Goal: Task Accomplishment & Management: Manage account settings

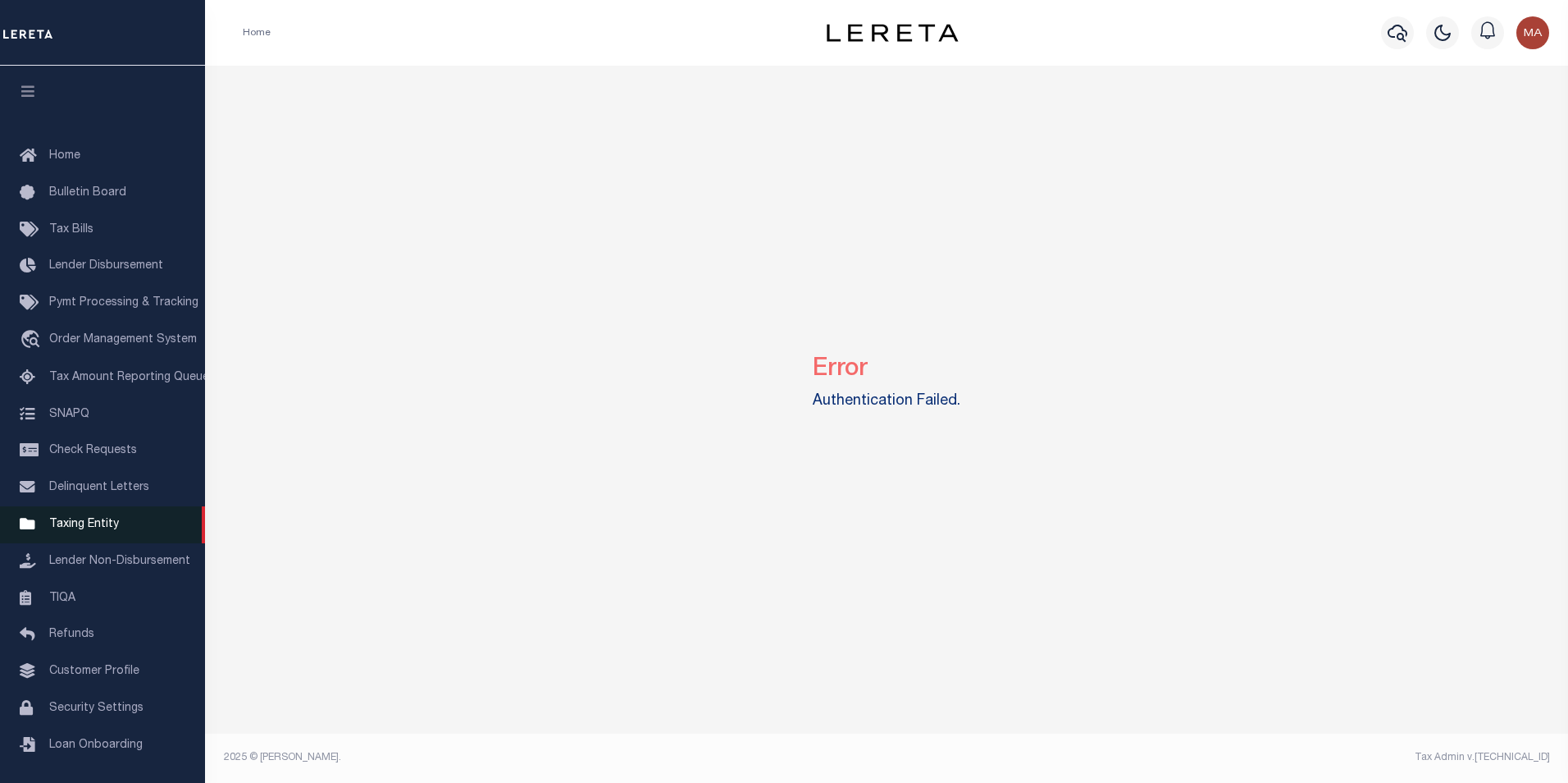
click at [99, 531] on span "Taxing Entity" at bounding box center [84, 523] width 69 height 11
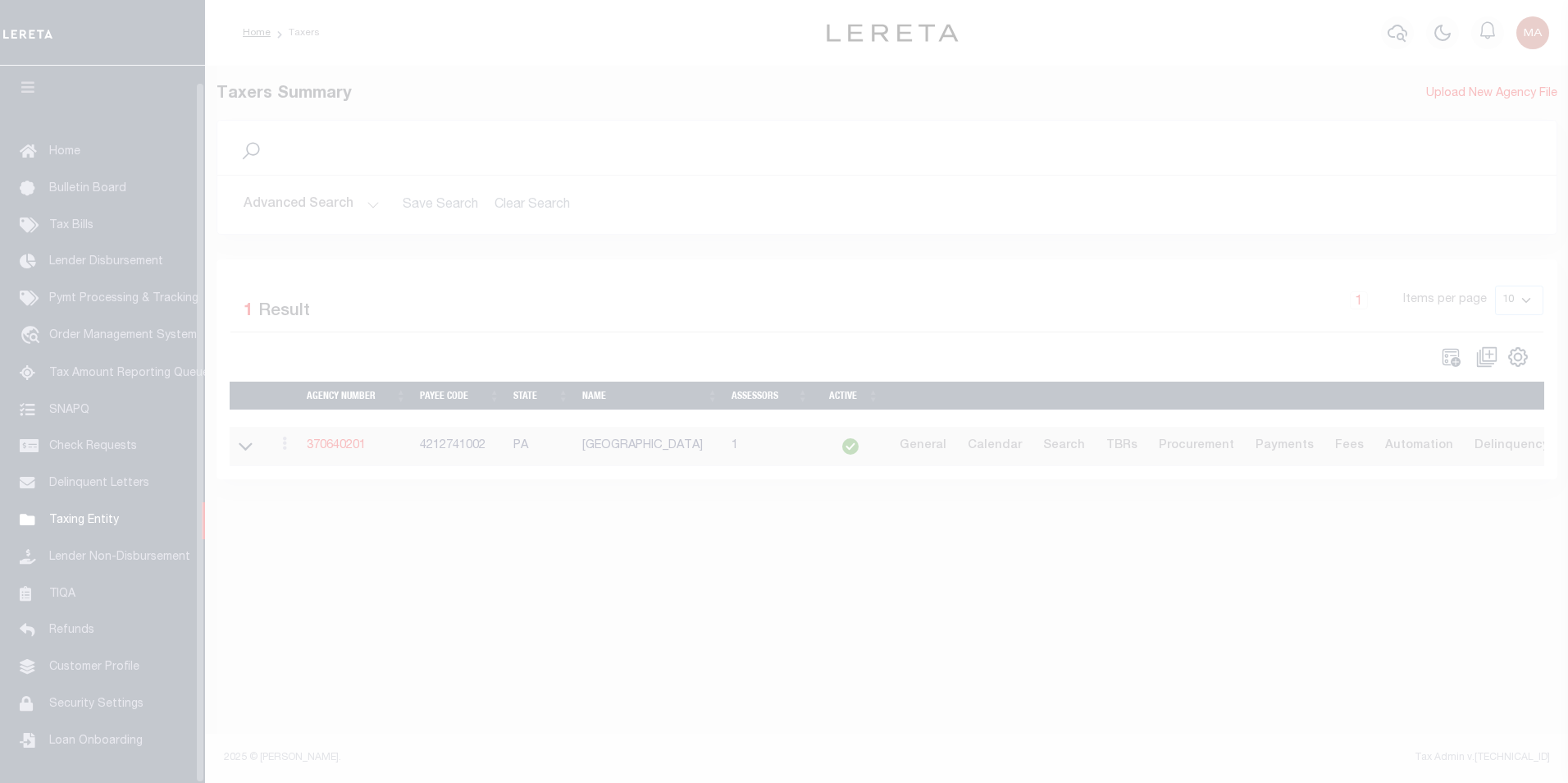
scroll to position [17, 0]
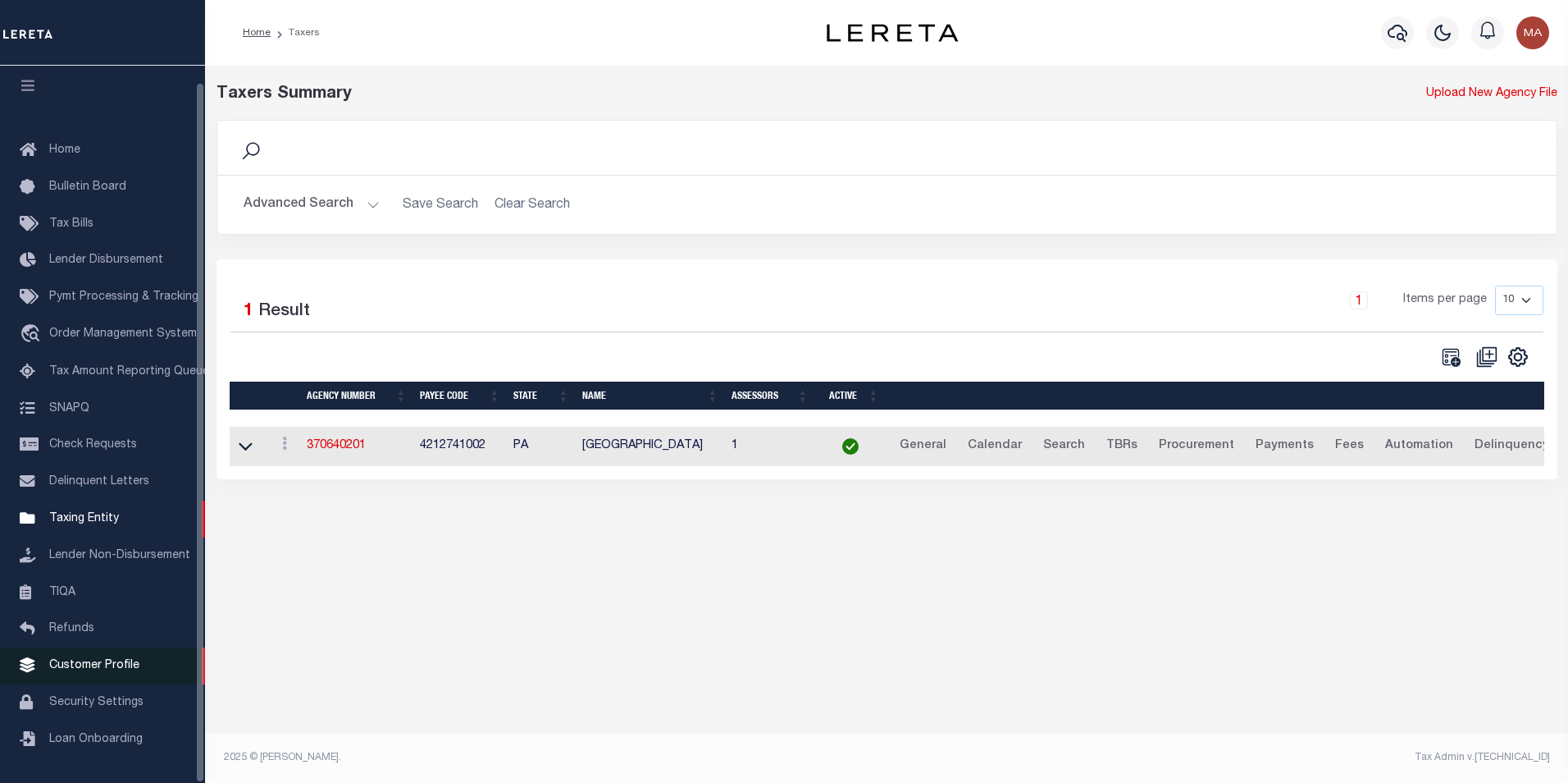
click at [101, 661] on span "Customer Profile" at bounding box center [94, 665] width 91 height 11
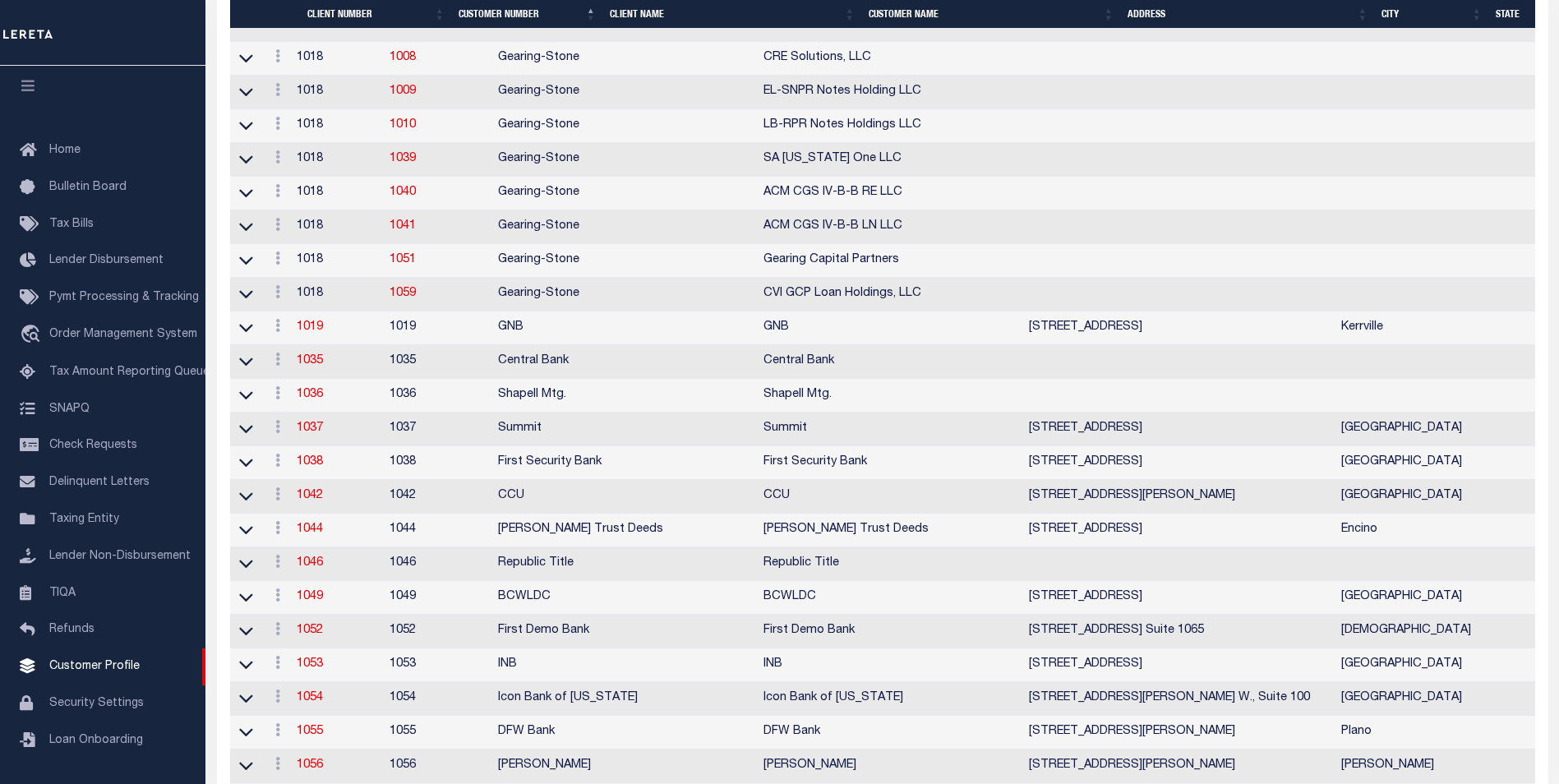
scroll to position [986, 0]
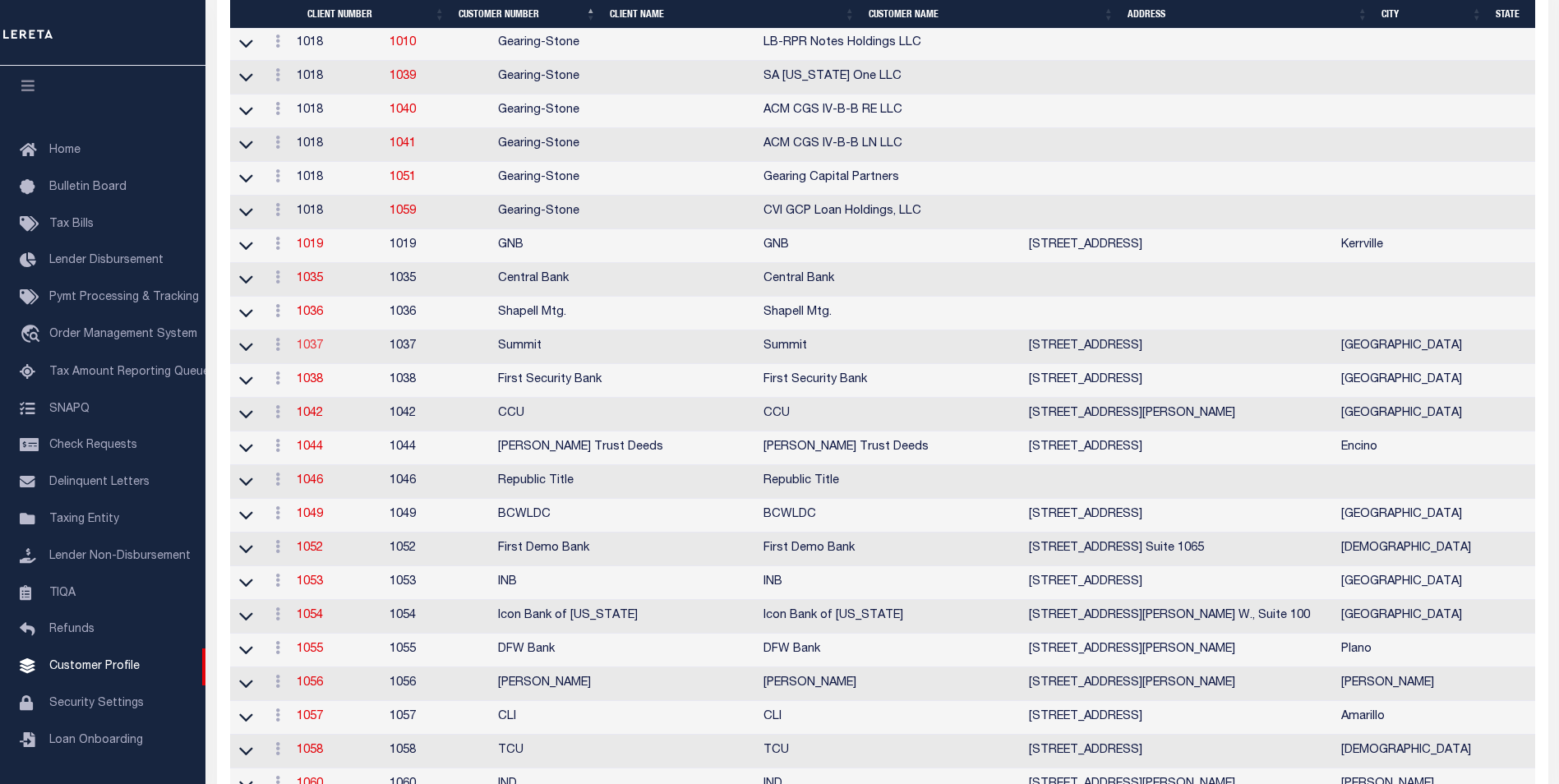
click at [321, 351] on link "1037" at bounding box center [310, 345] width 26 height 11
select select
type input "Summit"
type input "1037"
type input "Summit"
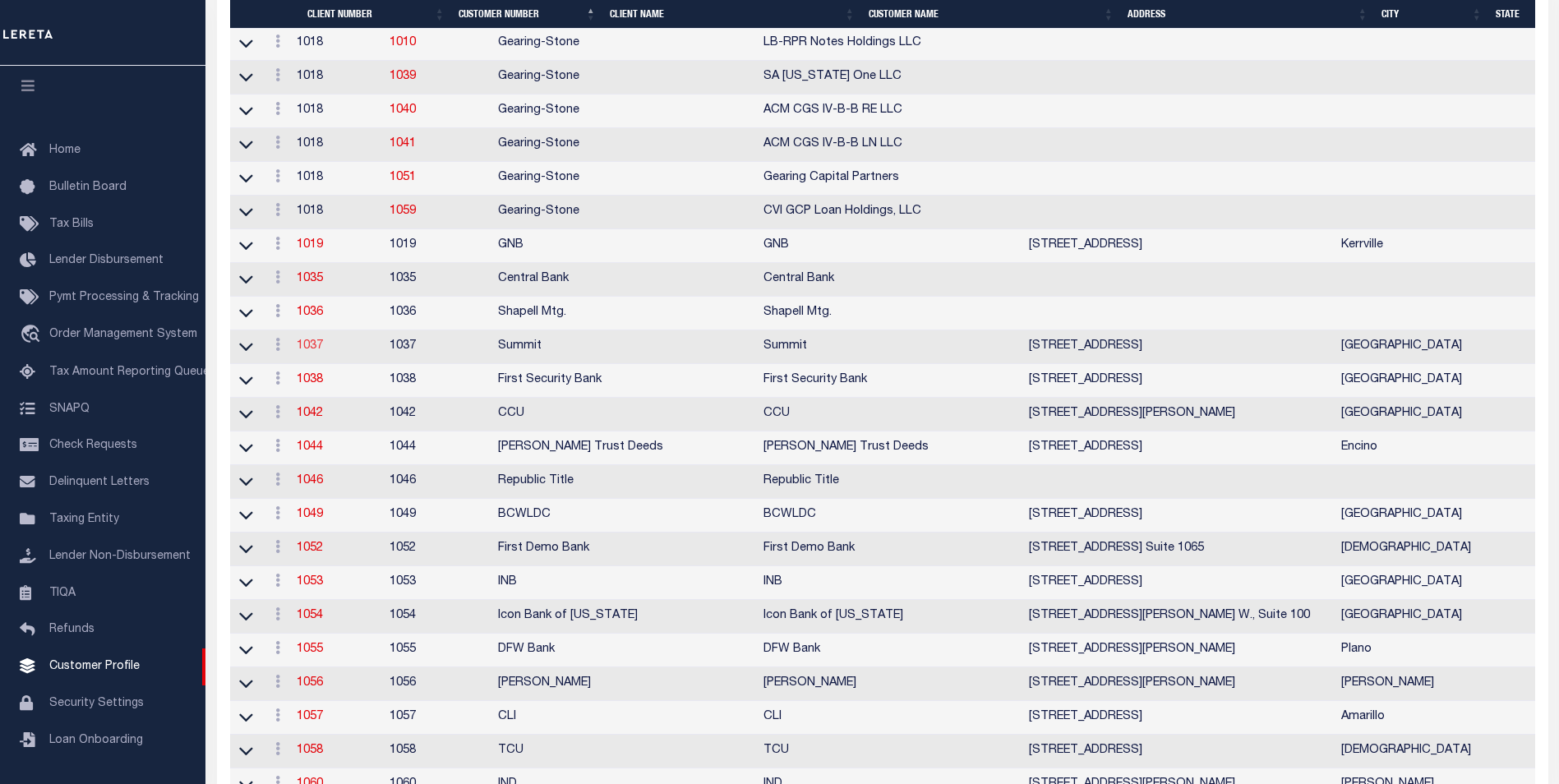
type input "[PERSON_NAME]"
checkbox input "true"
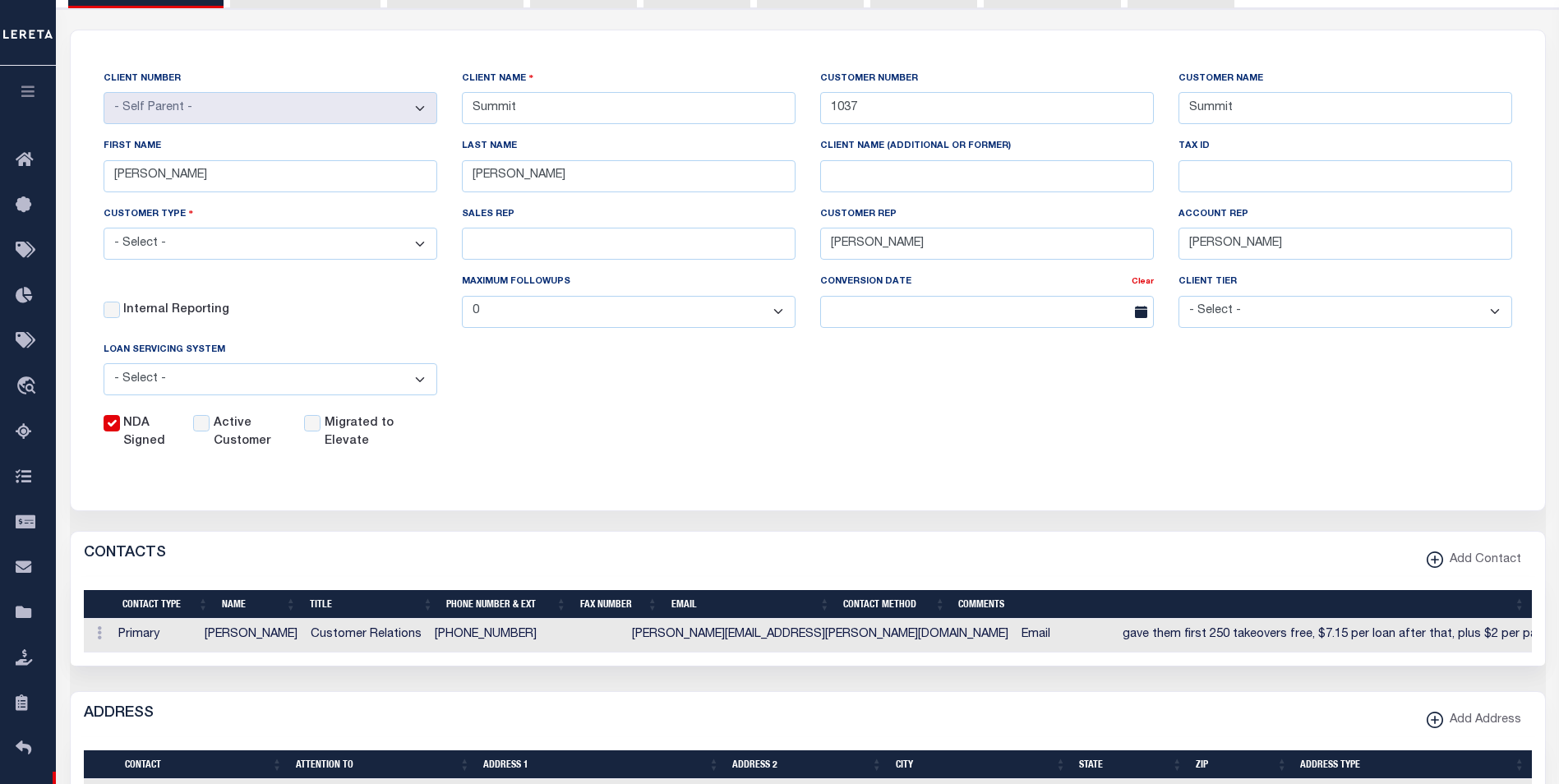
scroll to position [329, 0]
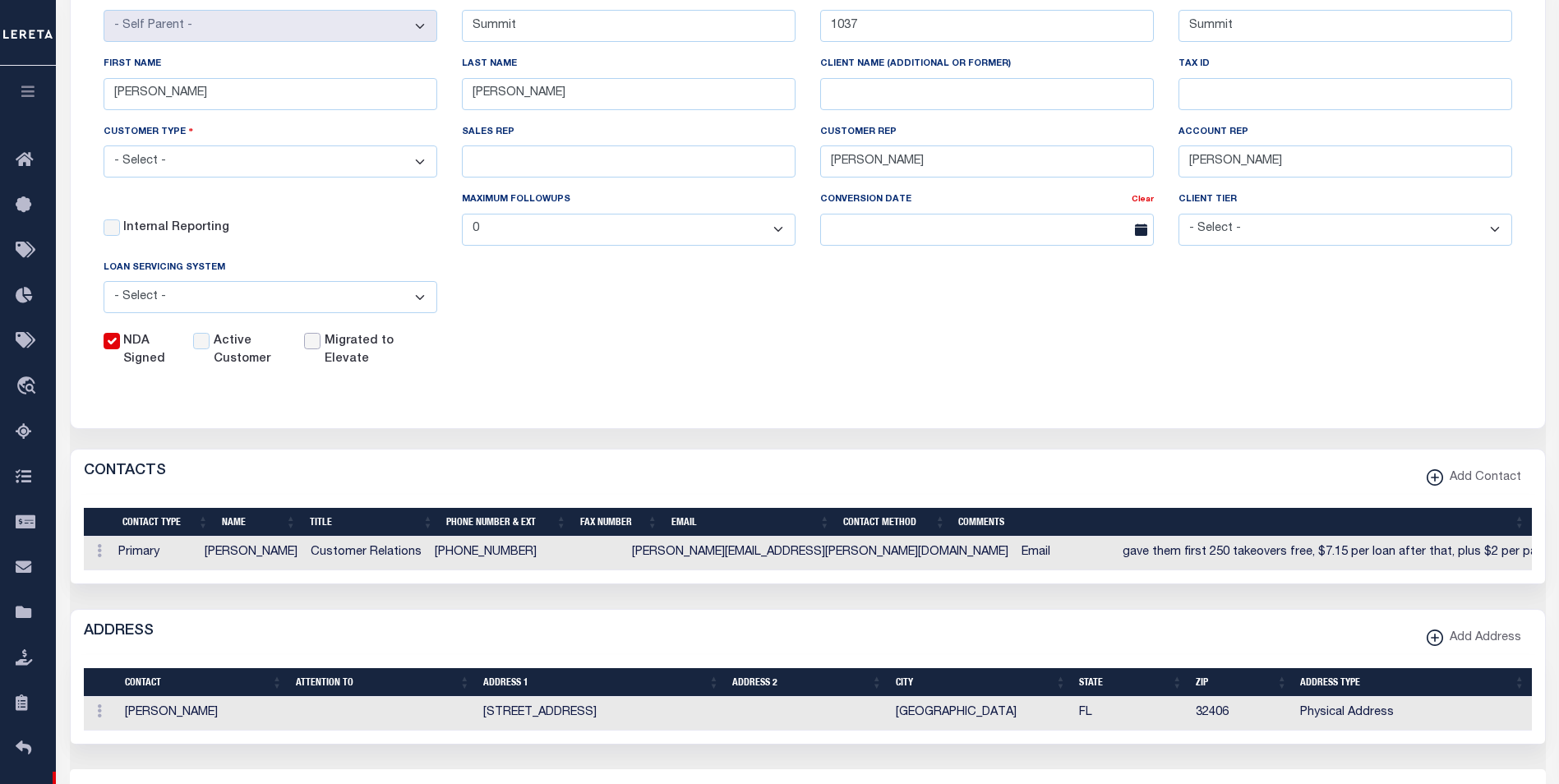
click at [316, 344] on input "Migrated to Elevate" at bounding box center [312, 341] width 17 height 17
checkbox input "true"
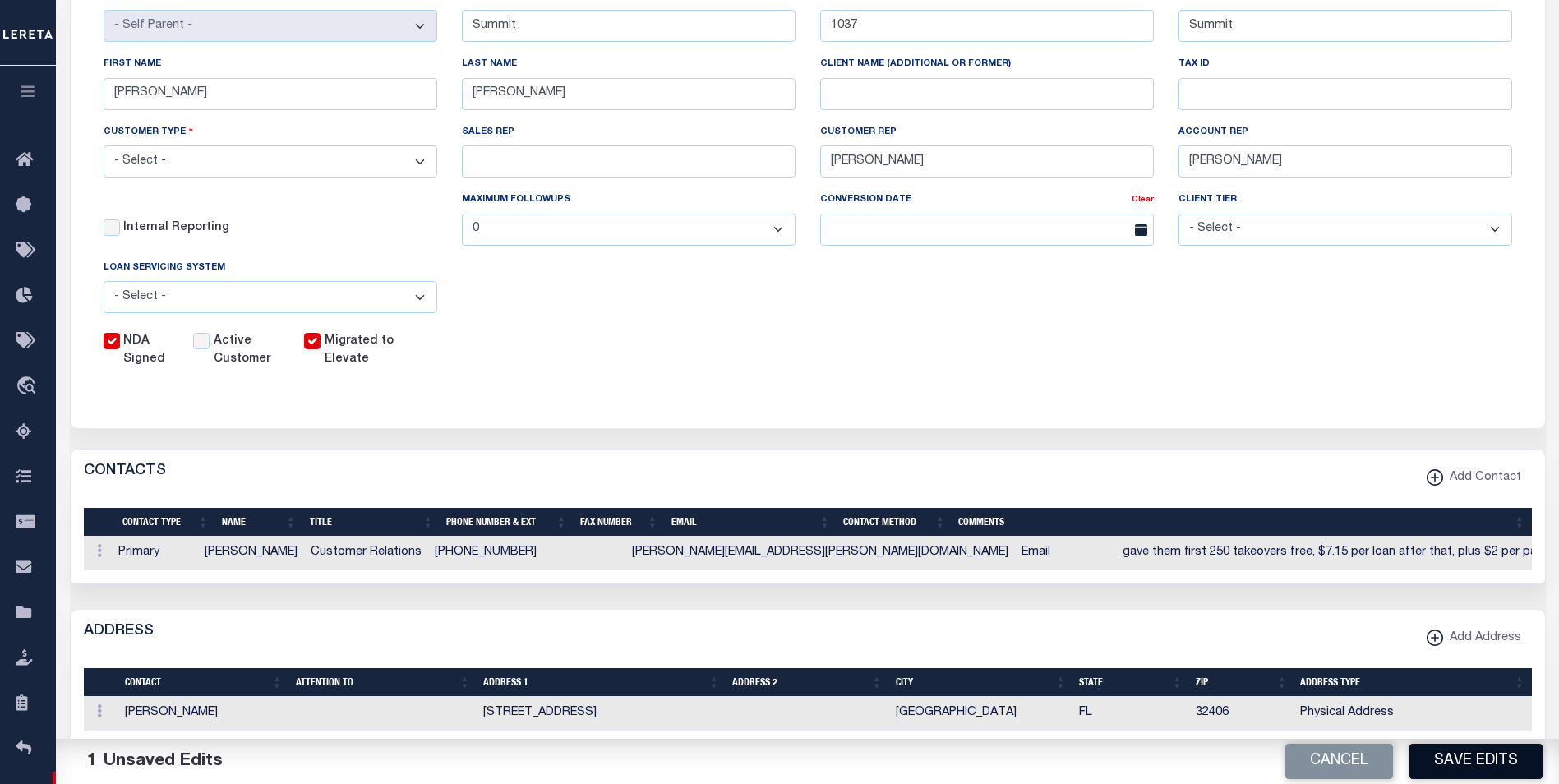
click at [1491, 758] on button "Save Edits" at bounding box center [1476, 761] width 133 height 35
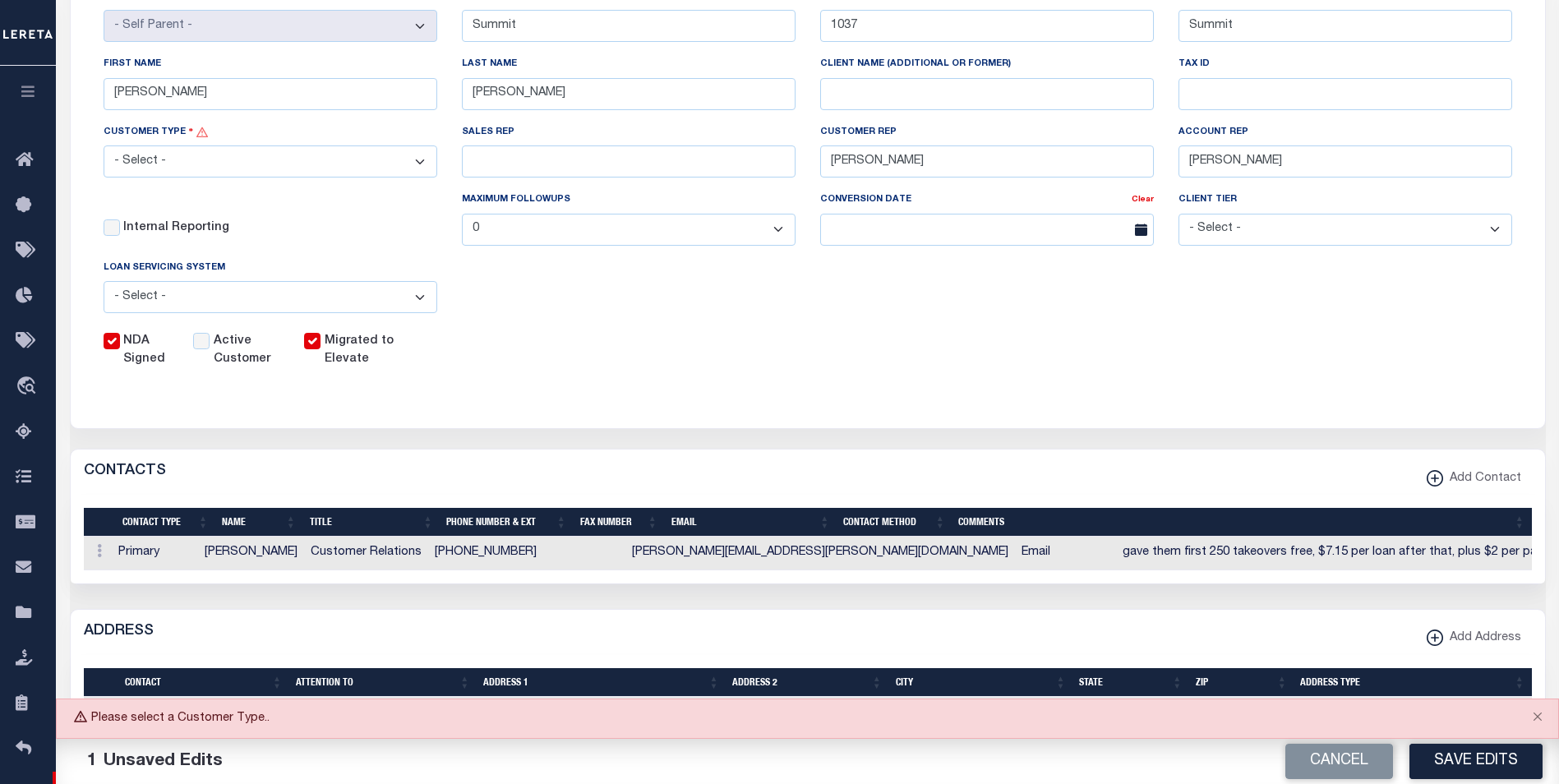
click at [341, 167] on select "- Select - Residential Commercial Mixed Portfolio" at bounding box center [271, 161] width 334 height 32
select select "Residential"
click at [104, 148] on select "- Select - Residential Commercial Mixed Portfolio" at bounding box center [271, 161] width 334 height 32
click at [1474, 761] on button "Save Edits" at bounding box center [1476, 761] width 133 height 35
click at [1325, 768] on button "Cancel" at bounding box center [1340, 761] width 108 height 35
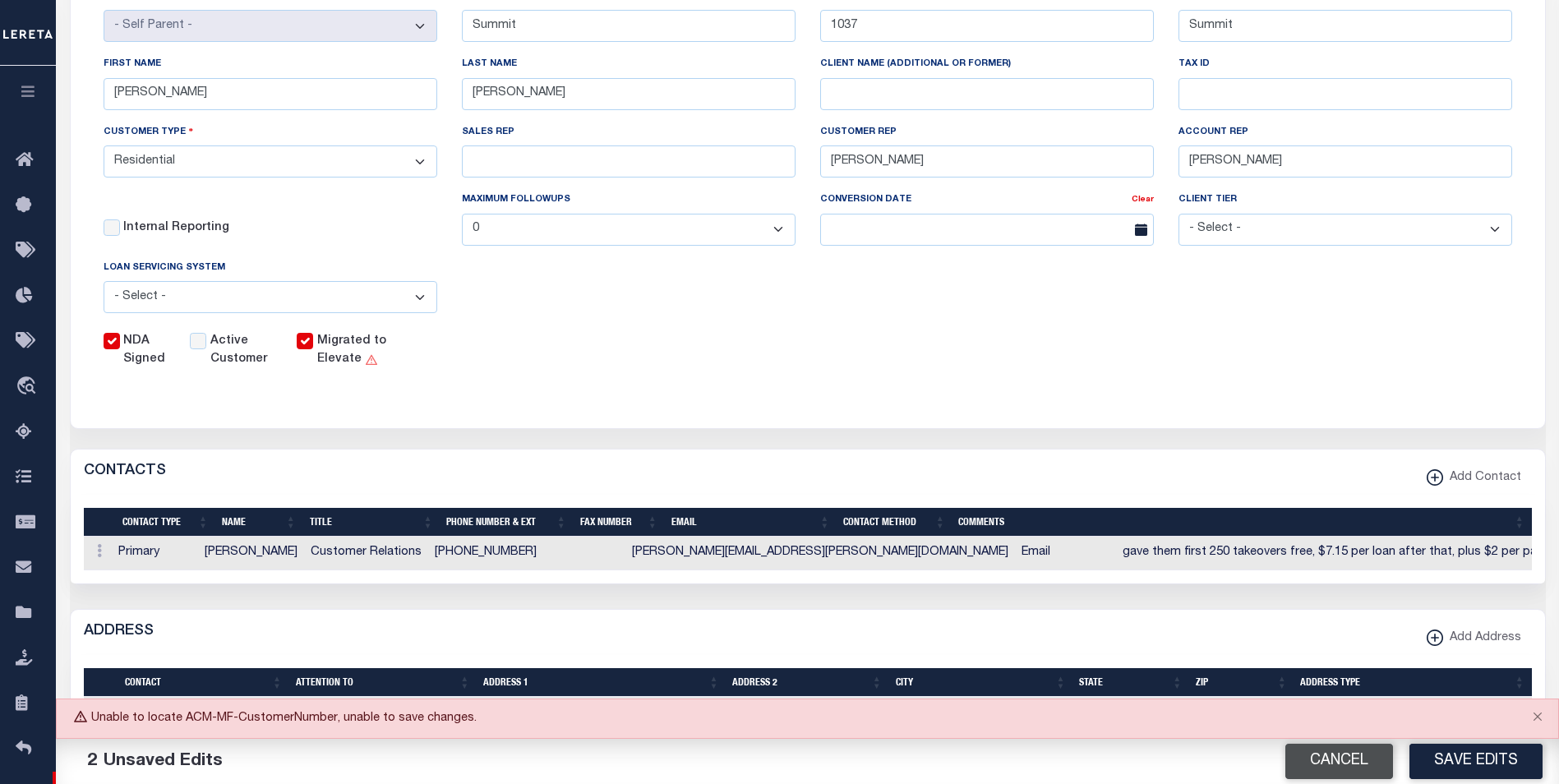
select select
checkbox input "false"
